Goal: Transaction & Acquisition: Purchase product/service

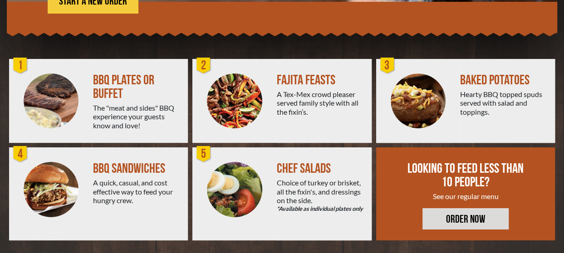
scroll to position [221, 0]
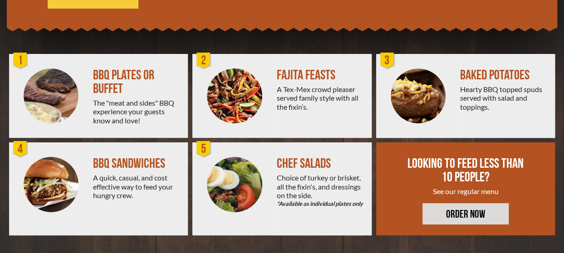
click at [489, 211] on link "ORDER NOW" at bounding box center [465, 213] width 86 height 21
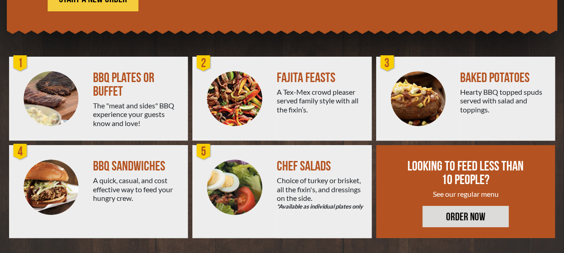
scroll to position [220, 0]
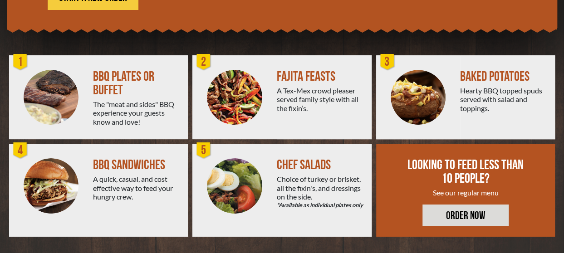
click at [73, 104] on img at bounding box center [51, 97] width 55 height 55
click at [488, 223] on link "ORDER NOW" at bounding box center [465, 215] width 86 height 21
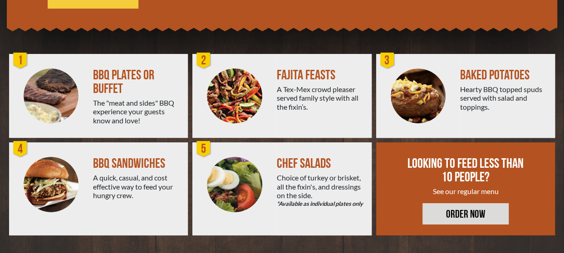
click at [156, 56] on div "BBQ PLATES OR BUFFET The "meat and sides" BBQ experience your guests know and l…" at bounding box center [140, 96] width 95 height 84
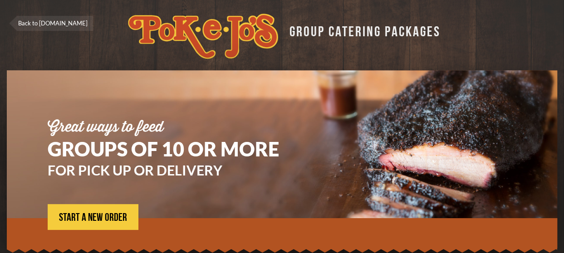
scroll to position [89, 0]
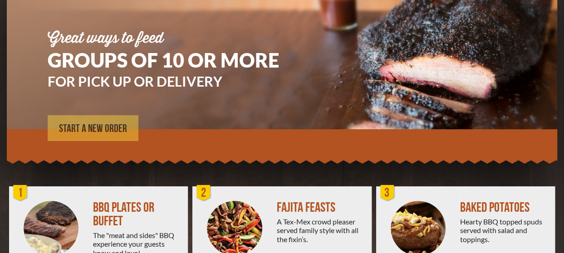
click at [75, 122] on link "START A NEW ORDER" at bounding box center [93, 128] width 91 height 26
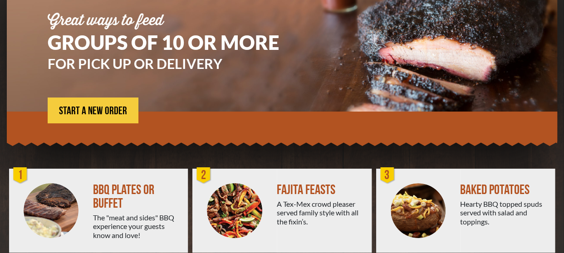
scroll to position [112, 0]
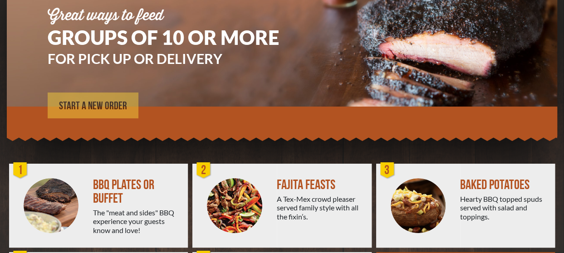
click at [105, 108] on span "START A NEW ORDER" at bounding box center [93, 106] width 68 height 11
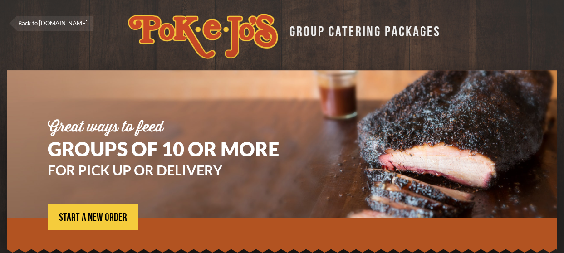
scroll to position [89, 0]
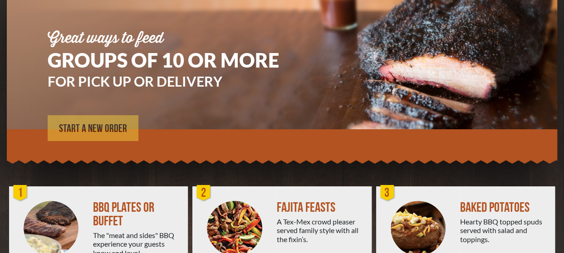
click at [101, 130] on span "START A NEW ORDER" at bounding box center [93, 128] width 68 height 11
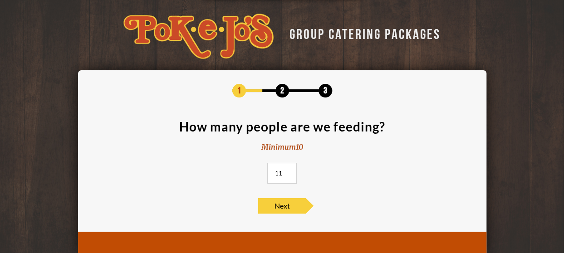
click at [287, 171] on input "11" at bounding box center [281, 173] width 29 height 21
click at [287, 171] on input "12" at bounding box center [281, 173] width 29 height 21
click at [287, 171] on input "18" at bounding box center [281, 173] width 29 height 21
drag, startPoint x: 283, startPoint y: 171, endPoint x: 274, endPoint y: 171, distance: 9.6
click at [274, 171] on input "18" at bounding box center [281, 173] width 29 height 21
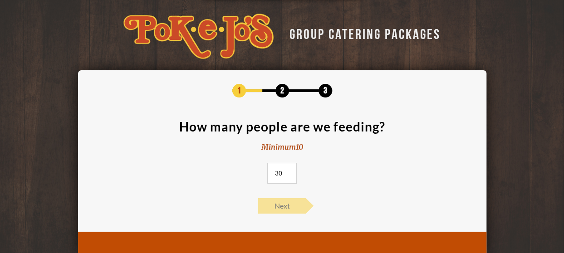
type input "30"
click at [290, 208] on span "Next" at bounding box center [282, 205] width 48 height 15
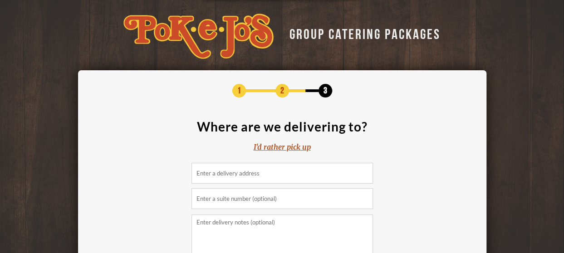
click at [261, 174] on input at bounding box center [281, 173] width 181 height 21
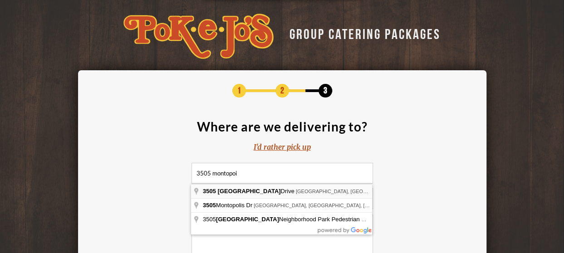
type input "3505 Montopolis Drive, Austin, TX, USA"
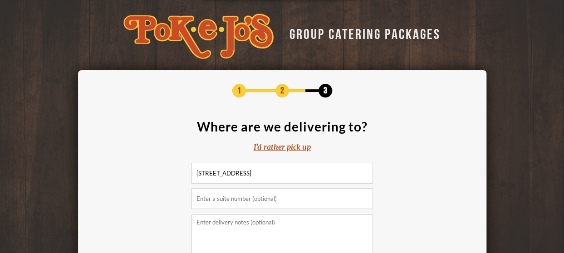
click at [250, 204] on input "text" at bounding box center [281, 198] width 181 height 21
type input "Building A"
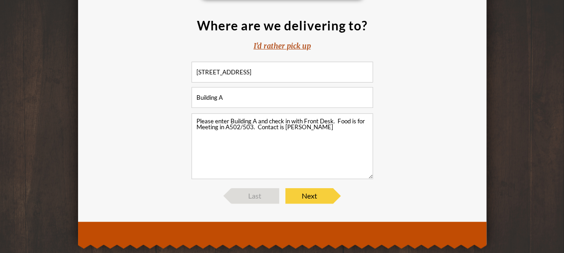
scroll to position [109, 0]
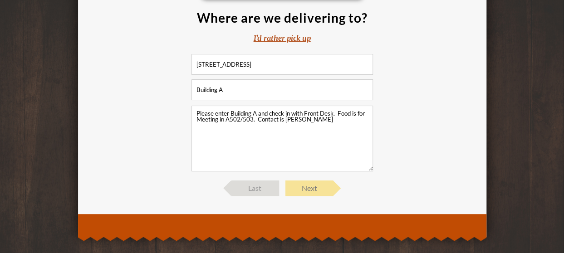
type textarea "Please enter Building A and check in with Front Desk. Food is for Meeting in A5…"
click at [315, 190] on span "Next" at bounding box center [309, 188] width 48 height 15
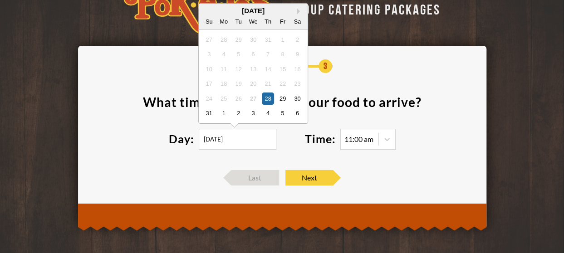
click at [234, 144] on input "08/28/2025" at bounding box center [238, 139] width 78 height 21
click at [239, 116] on div "2" at bounding box center [238, 113] width 12 height 12
type input "09/02/2025"
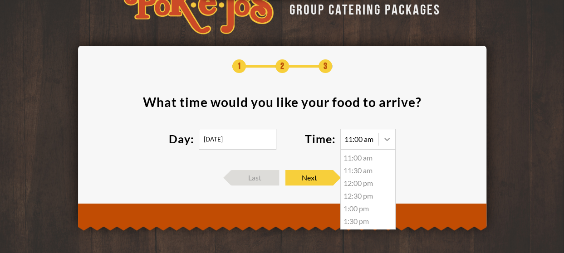
click at [382, 142] on icon at bounding box center [386, 139] width 9 height 9
click at [354, 171] on div "11:30 am" at bounding box center [368, 170] width 54 height 13
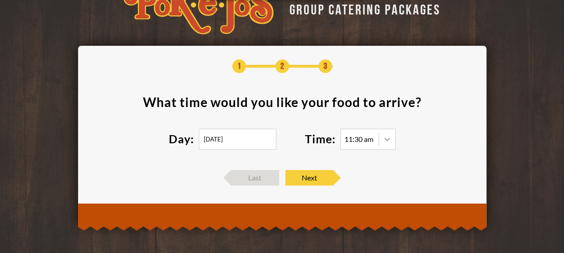
click at [388, 139] on icon at bounding box center [386, 139] width 5 height 3
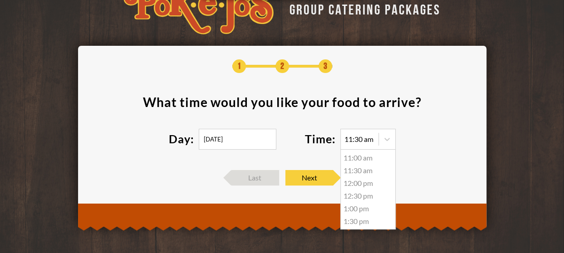
click at [362, 161] on div "11:00 am" at bounding box center [368, 157] width 54 height 13
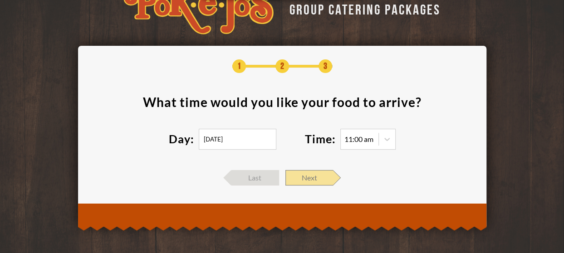
click at [310, 176] on span "Next" at bounding box center [309, 177] width 48 height 15
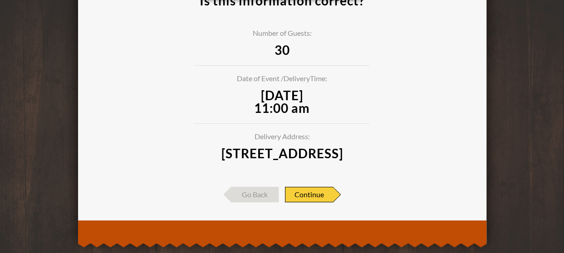
scroll to position [119, 0]
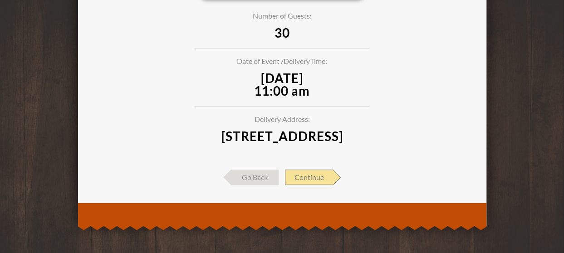
click at [312, 177] on span "Continue" at bounding box center [309, 177] width 48 height 15
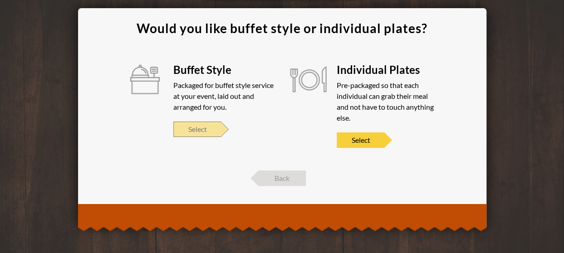
click at [206, 123] on span "Select" at bounding box center [197, 129] width 48 height 15
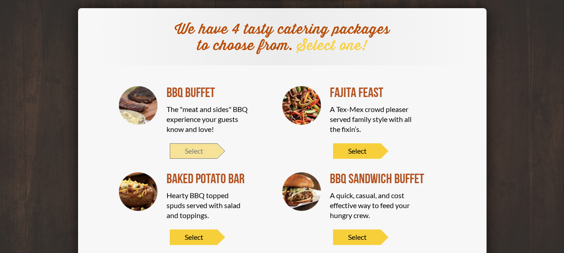
click at [199, 150] on span "Select" at bounding box center [194, 150] width 48 height 15
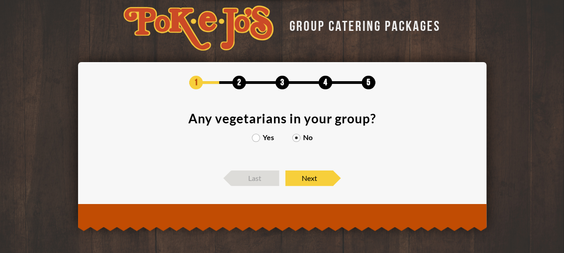
click at [257, 140] on label "Yes" at bounding box center [263, 137] width 22 height 7
click at [0, 0] on input "Yes" at bounding box center [0, 0] width 0 height 0
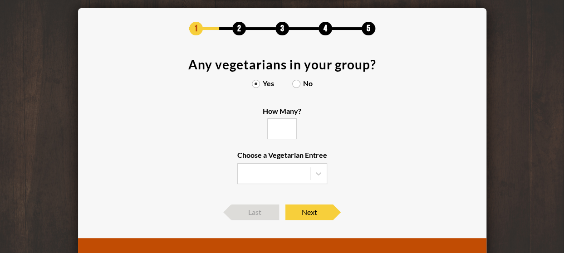
click at [297, 84] on label "No" at bounding box center [302, 83] width 20 height 7
click at [0, 0] on input "No" at bounding box center [0, 0] width 0 height 0
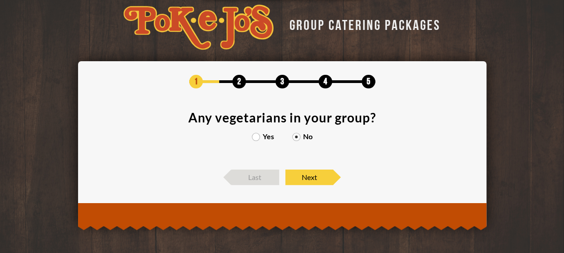
scroll to position [8, 0]
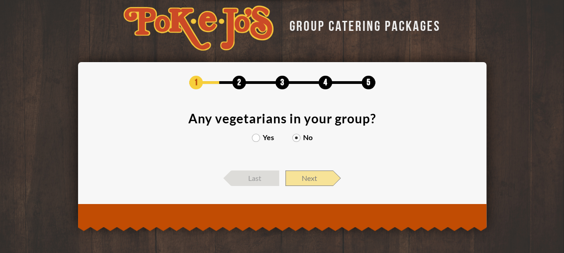
click at [311, 181] on span "Next" at bounding box center [309, 178] width 48 height 15
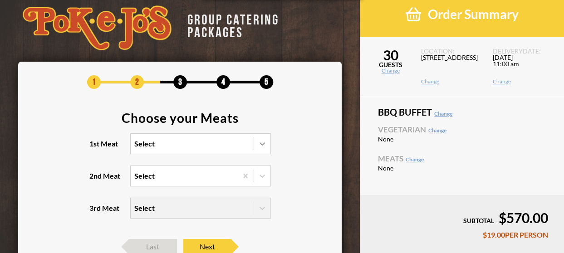
click at [263, 142] on icon at bounding box center [262, 143] width 9 height 9
click at [95, 148] on input "1st Meat Select" at bounding box center [95, 148] width 0 height 0
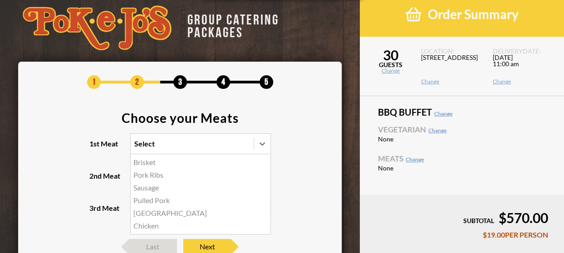
click at [145, 163] on div "Brisket" at bounding box center [201, 162] width 140 height 13
click at [95, 148] on input "1st Meat option Brisket focused, 1 of 6. 6 results available. Use Up and Down t…" at bounding box center [95, 148] width 0 height 0
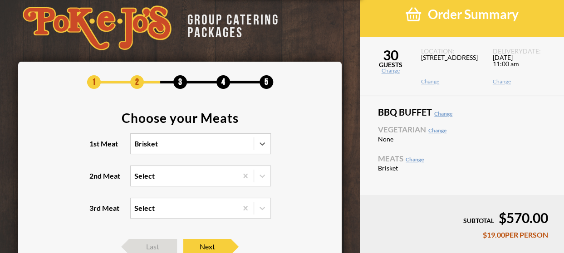
click at [161, 177] on div "Select" at bounding box center [184, 176] width 107 height 20
click at [95, 180] on input "2nd Meat Select" at bounding box center [95, 180] width 0 height 0
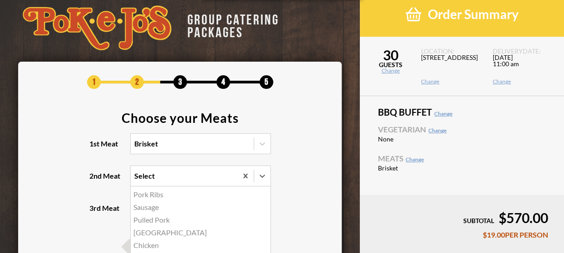
click at [156, 208] on div "Sausage" at bounding box center [201, 207] width 140 height 13
click at [95, 180] on input "2nd Meat option Sausage focused, 2 of 5. 5 results available. Use Up and Down t…" at bounding box center [95, 180] width 0 height 0
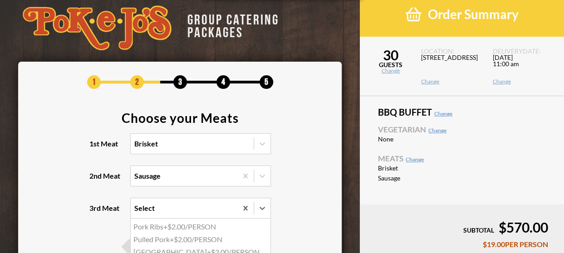
scroll to position [28, 0]
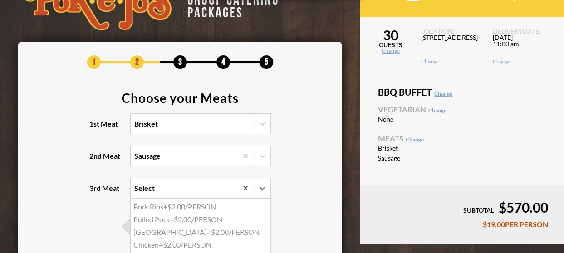
click at [158, 199] on div "option Pork Ribs focused, 1 of 4. 4 results available. Use Up and Down to choos…" at bounding box center [200, 188] width 141 height 21
click at [95, 192] on input "3rd Meat option Pork Ribs focused, 1 of 4. 4 results available. Use Up and Down…" at bounding box center [95, 192] width 0 height 0
click at [291, 162] on section "Choose your Meats 1st Meat Brisket 2nd Meat Sausage 3rd Meat option Pork Ribs f…" at bounding box center [180, 151] width 297 height 118
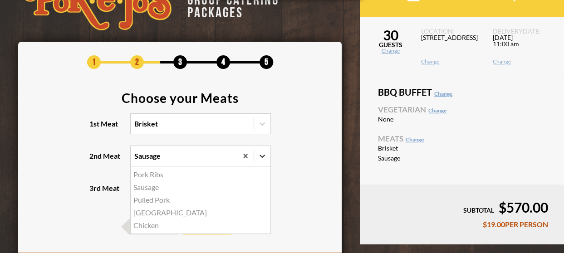
click at [259, 153] on icon at bounding box center [262, 155] width 9 height 9
click at [95, 160] on input "2nd Meat option Sausage, selected. option Pork Ribs focused, 1 of 5. 5 results …" at bounding box center [95, 160] width 0 height 0
click at [147, 228] on div "Chicken" at bounding box center [201, 225] width 140 height 13
click at [95, 160] on input "2nd Meat option Sausage, selected. option Chicken focused, 5 of 5. 5 results av…" at bounding box center [95, 160] width 0 height 0
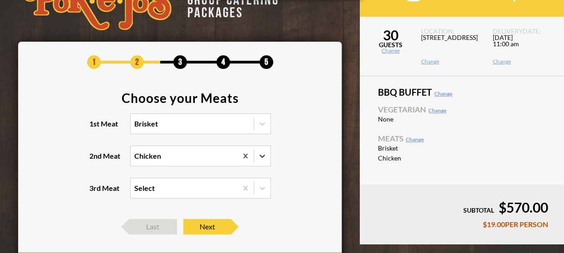
click at [260, 154] on icon at bounding box center [262, 155] width 9 height 9
click at [95, 160] on input "2nd Meat option Chicken, selected. 0 results available. Select is focused , pre…" at bounding box center [95, 160] width 0 height 0
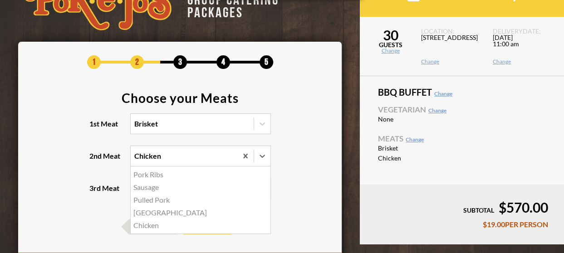
click at [152, 188] on div "Sausage" at bounding box center [201, 187] width 140 height 13
click at [95, 160] on input "2nd Meat option Chicken, selected. option Sausage focused, 2 of 5. 5 results av…" at bounding box center [95, 160] width 0 height 0
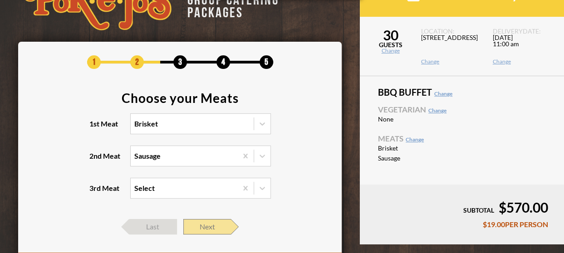
click at [213, 227] on span "Next" at bounding box center [207, 226] width 48 height 15
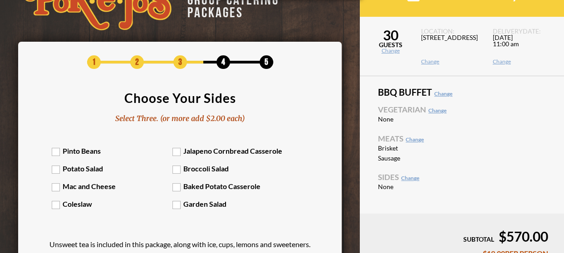
click at [61, 150] on label "Pinto Beans" at bounding box center [112, 151] width 121 height 9
click at [0, 0] on input "Pinto Beans" at bounding box center [0, 0] width 0 height 0
click at [181, 186] on label "Baked Potato Casserole" at bounding box center [232, 186] width 121 height 9
click at [0, 0] on input "Baked Potato Casserole" at bounding box center [0, 0] width 0 height 0
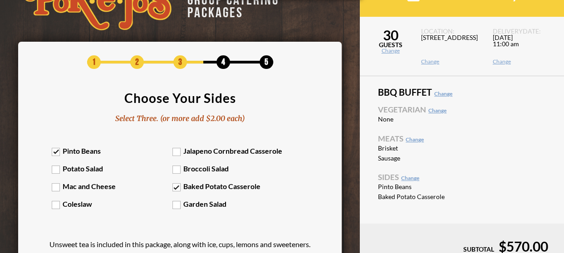
click at [59, 202] on label "Coleslaw" at bounding box center [112, 204] width 121 height 9
click at [0, 0] on input "Coleslaw" at bounding box center [0, 0] width 0 height 0
click at [59, 202] on label "Coleslaw" at bounding box center [112, 204] width 121 height 9
click at [0, 0] on input "Coleslaw" at bounding box center [0, 0] width 0 height 0
click at [180, 208] on label "Garden Salad" at bounding box center [232, 204] width 121 height 9
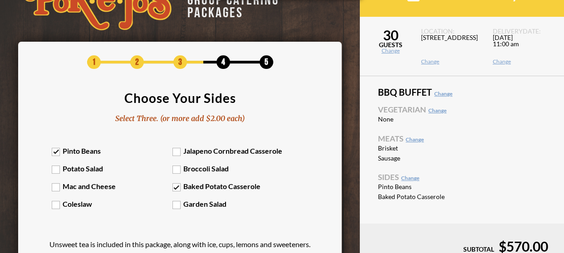
click at [0, 0] on input "Garden Salad" at bounding box center [0, 0] width 0 height 0
click at [59, 204] on label "Coleslaw" at bounding box center [112, 204] width 121 height 9
click at [0, 0] on input "Coleslaw" at bounding box center [0, 0] width 0 height 0
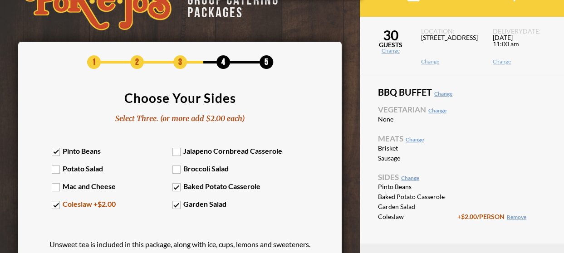
click at [176, 205] on label "Garden Salad" at bounding box center [232, 204] width 121 height 9
click at [0, 0] on input "Garden Salad" at bounding box center [0, 0] width 0 height 0
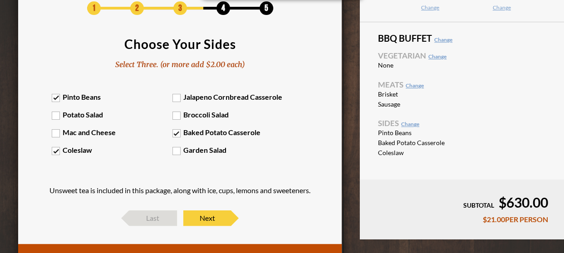
scroll to position [88, 0]
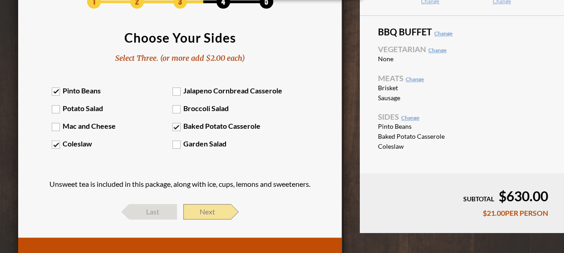
click at [210, 211] on span "Next" at bounding box center [207, 211] width 48 height 15
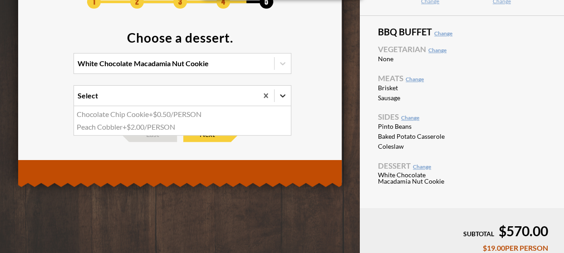
click at [285, 99] on icon at bounding box center [282, 95] width 9 height 9
click at [38, 100] on input "option Chocolate Chip Cookie focused, 1 of 2. 2 results available. Use Up and D…" at bounding box center [38, 100] width 0 height 0
click at [223, 78] on section "Choose a dessert. White Chocolate Macadamia Nut Cookie option Chocolate Chip Co…" at bounding box center [180, 74] width 297 height 86
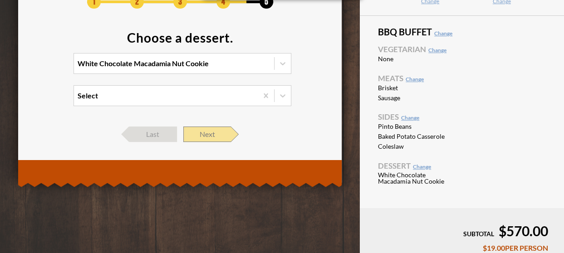
click at [210, 135] on span "Next" at bounding box center [207, 134] width 48 height 15
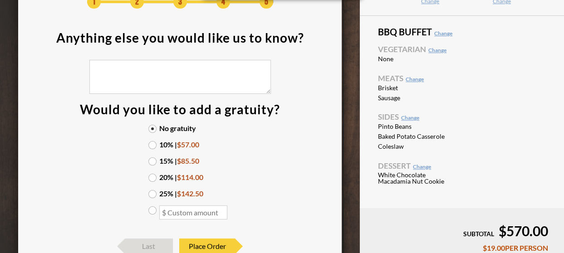
click at [151, 211] on label at bounding box center [179, 213] width 63 height 14
click at [0, 0] on input "radio" at bounding box center [0, 0] width 0 height 0
click at [179, 215] on input "number" at bounding box center [193, 212] width 68 height 14
type input "3"
click at [153, 139] on div "No gratuity 10% | $57.00 15% | $85.50 20% | $114.00 25% | $142.50" at bounding box center [180, 177] width 82 height 105
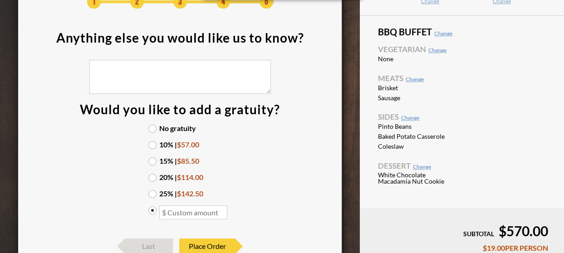
click at [153, 145] on label "10% | $57.00" at bounding box center [179, 144] width 63 height 7
click at [0, 0] on input "10% | $57.00" at bounding box center [0, 0] width 0 height 0
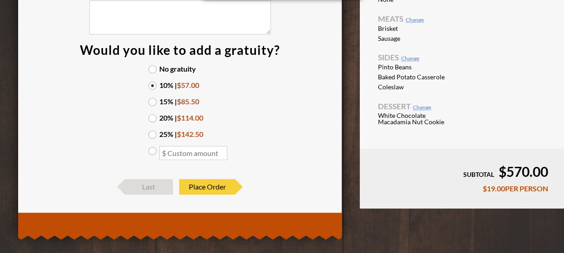
scroll to position [156, 0]
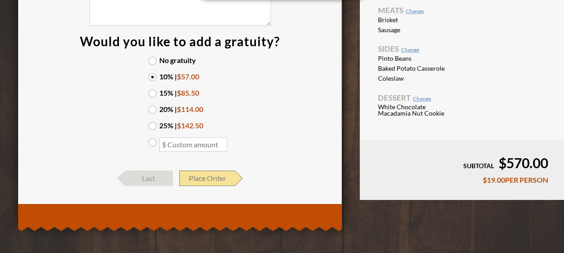
click at [206, 180] on span "Place Order" at bounding box center [207, 178] width 56 height 15
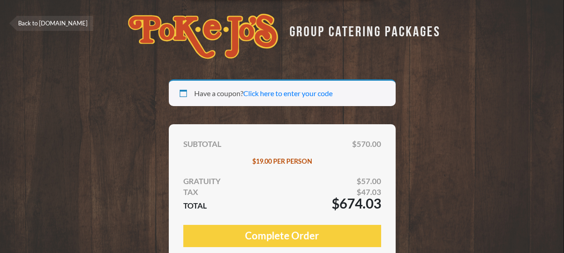
select select "[GEOGRAPHIC_DATA]"
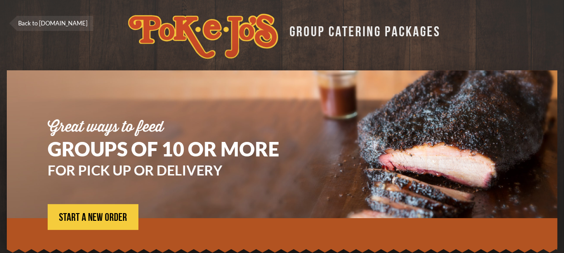
click at [60, 25] on link "Back to [DOMAIN_NAME]" at bounding box center [51, 23] width 84 height 15
